Goal: Information Seeking & Learning: Learn about a topic

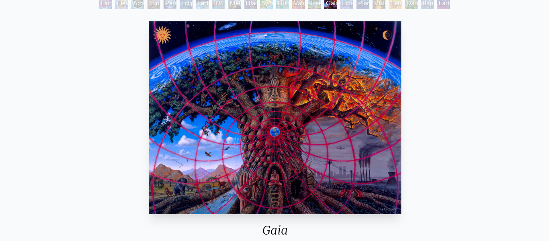
scroll to position [57, 0]
